Goal: Task Accomplishment & Management: Complete application form

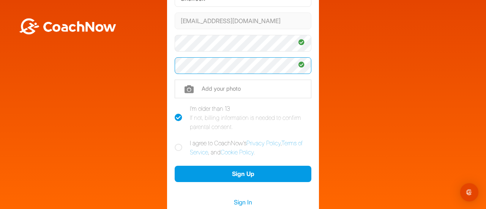
scroll to position [114, 0]
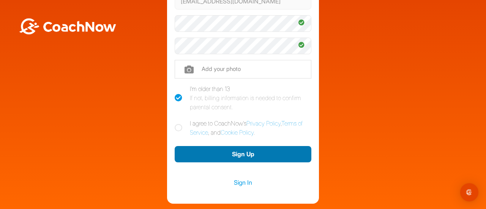
click at [233, 155] on button "Sign Up" at bounding box center [243, 154] width 137 height 16
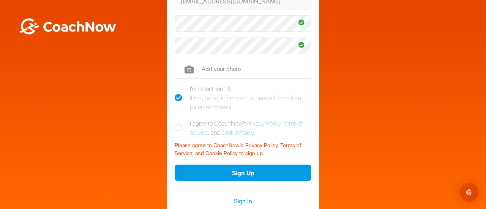
click at [175, 126] on icon at bounding box center [179, 128] width 8 height 8
click at [175, 124] on input "I agree to CoachNow's Privacy Policy , Terms of Service , and Cookie Policy ." at bounding box center [177, 121] width 5 height 5
checkbox input "true"
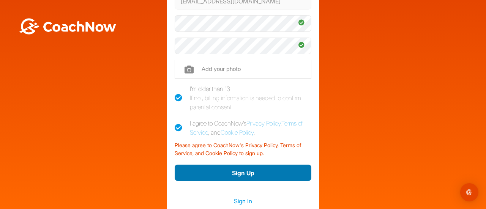
click at [248, 165] on button "Sign Up" at bounding box center [243, 173] width 137 height 16
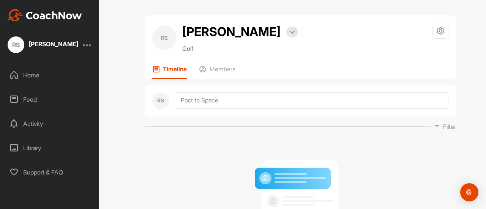
click at [42, 73] on div "Home" at bounding box center [49, 75] width 91 height 19
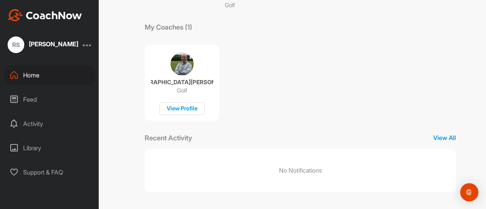
scroll to position [114, 0]
